Goal: Task Accomplishment & Management: Manage account settings

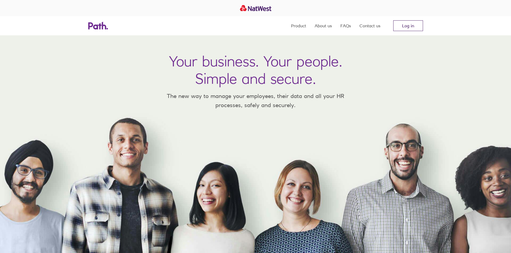
click at [403, 29] on link "Log in" at bounding box center [408, 25] width 30 height 11
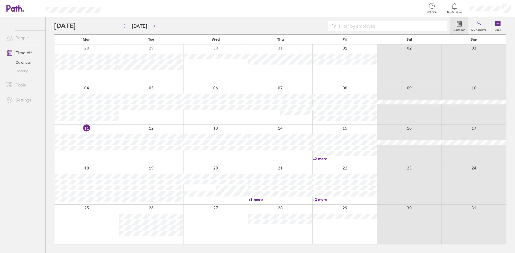
click at [149, 17] on div "Calendar My holidays Book" at bounding box center [280, 25] width 452 height 17
click at [143, 22] on button "[DATE]" at bounding box center [140, 26] width 24 height 9
click at [362, 13] on div at bounding box center [264, 8] width 312 height 17
